Goal: Task Accomplishment & Management: Use online tool/utility

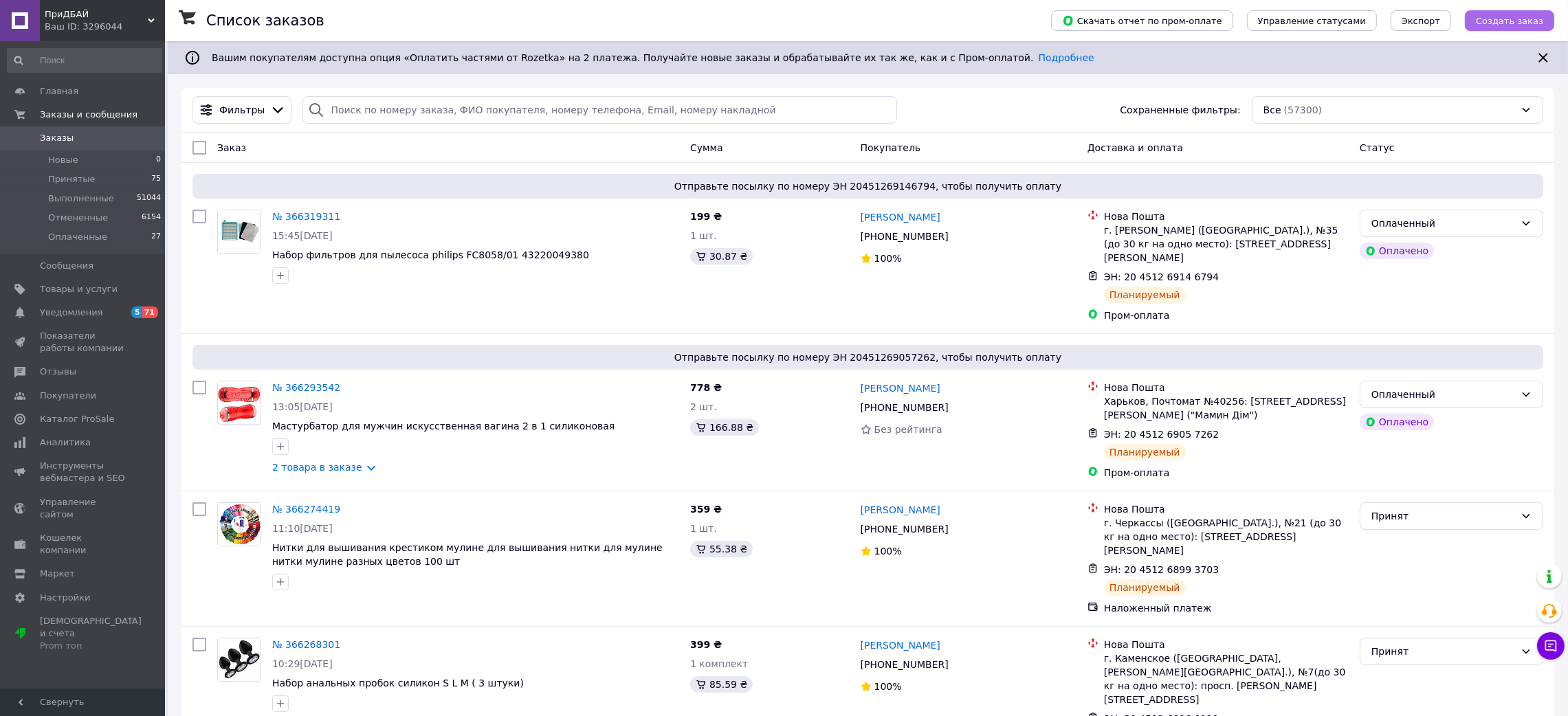
click at [1508, 24] on span "Создать заказ" at bounding box center [1510, 21] width 68 height 10
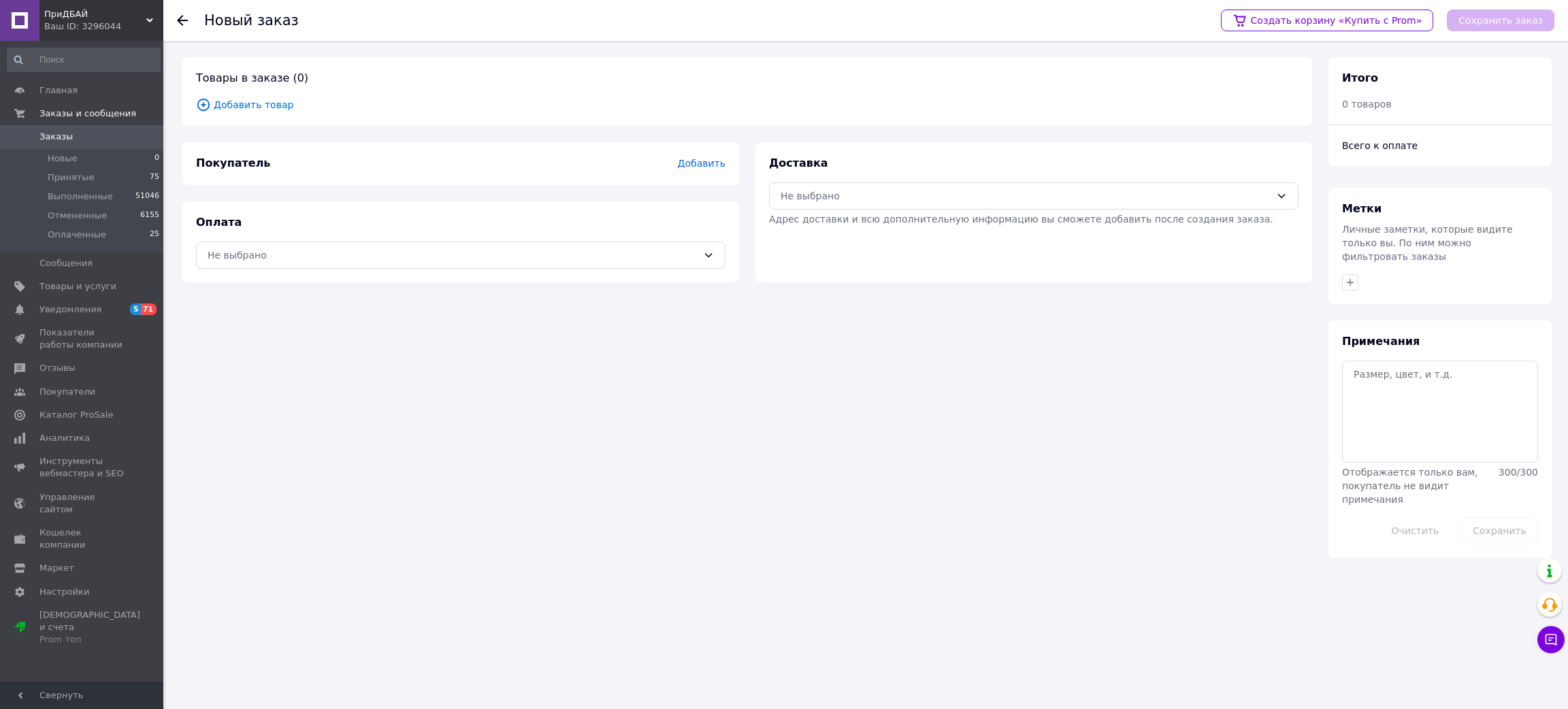
click at [220, 97] on span "Добавить товар" at bounding box center [747, 105] width 1102 height 15
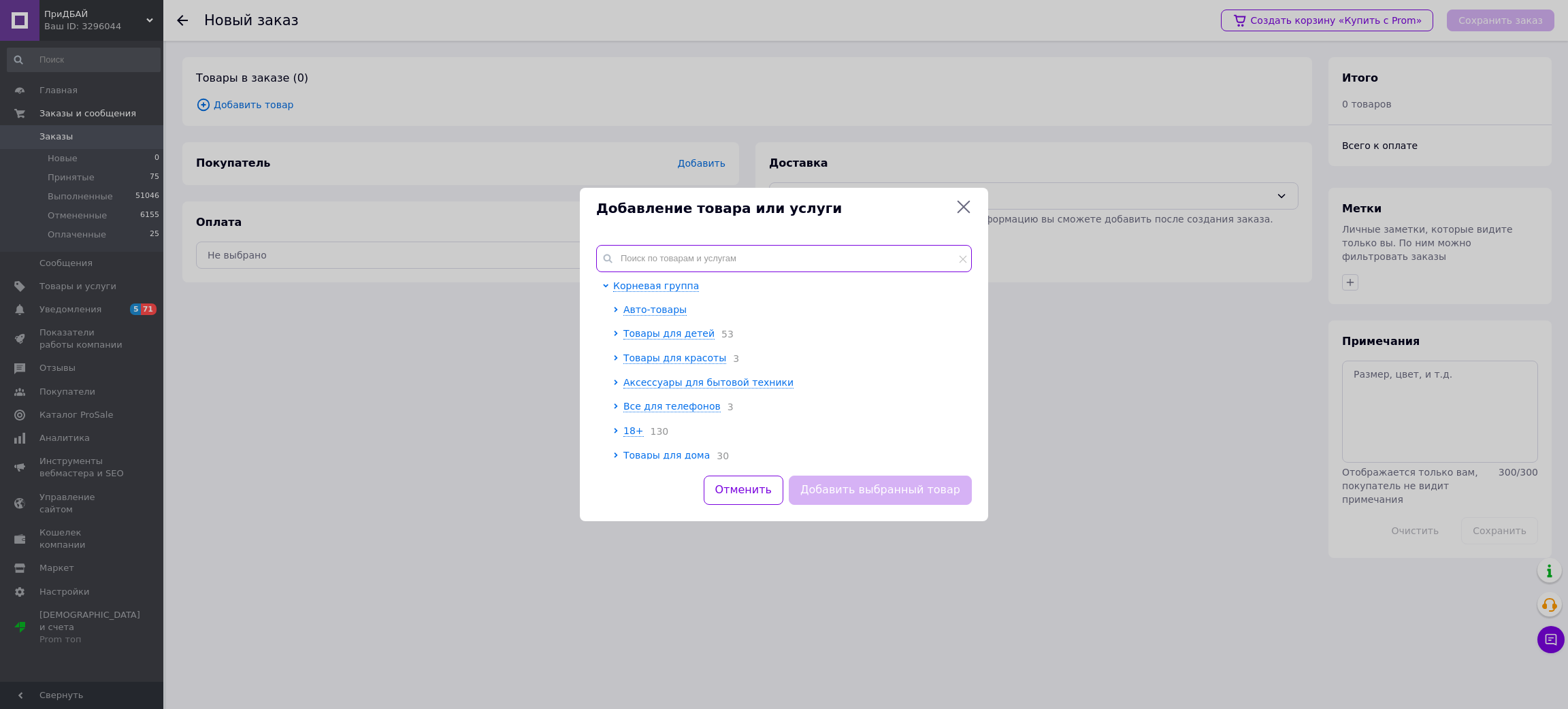
click at [777, 256] on input "text" at bounding box center [784, 259] width 375 height 27
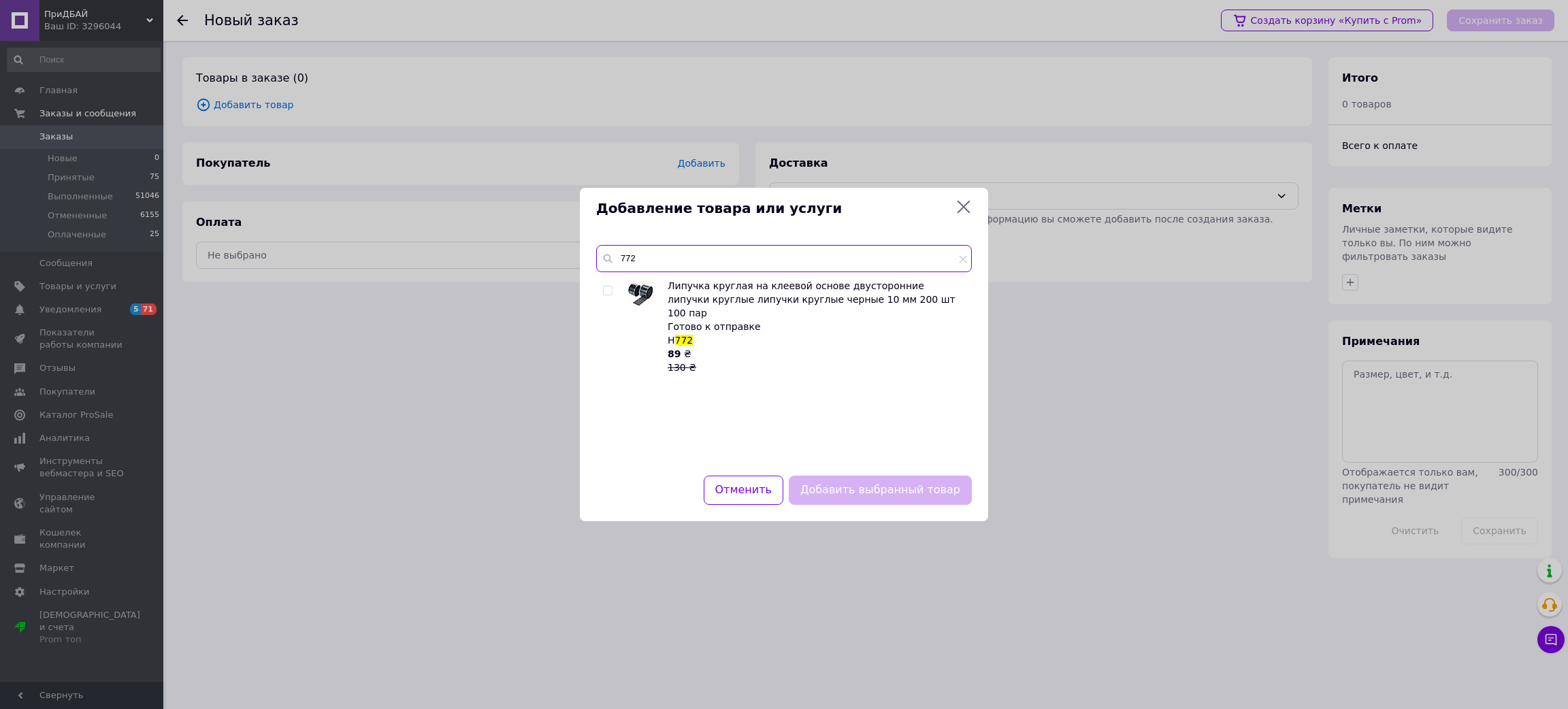
type input "772"
click at [673, 335] on span "H" at bounding box center [671, 340] width 8 height 11
copy span "H 772"
